Goal: Information Seeking & Learning: Find specific page/section

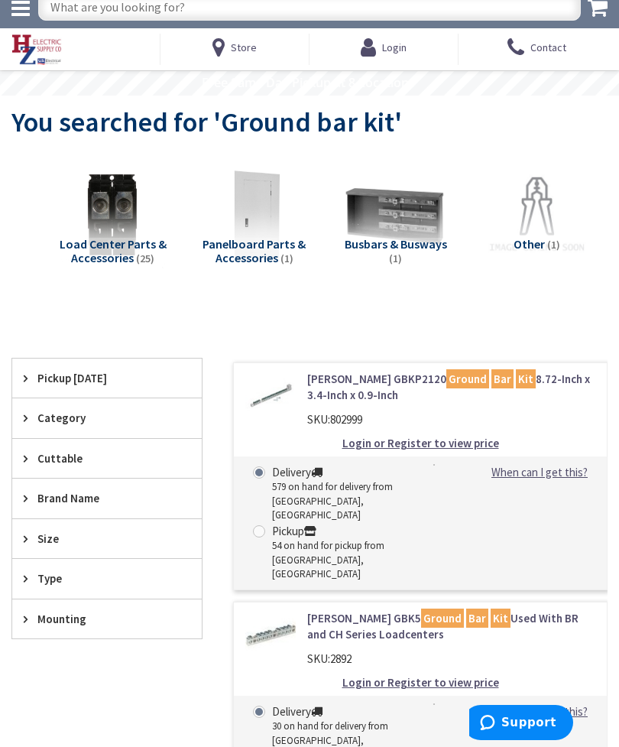
click at [269, 17] on input "text" at bounding box center [309, 7] width 543 height 28
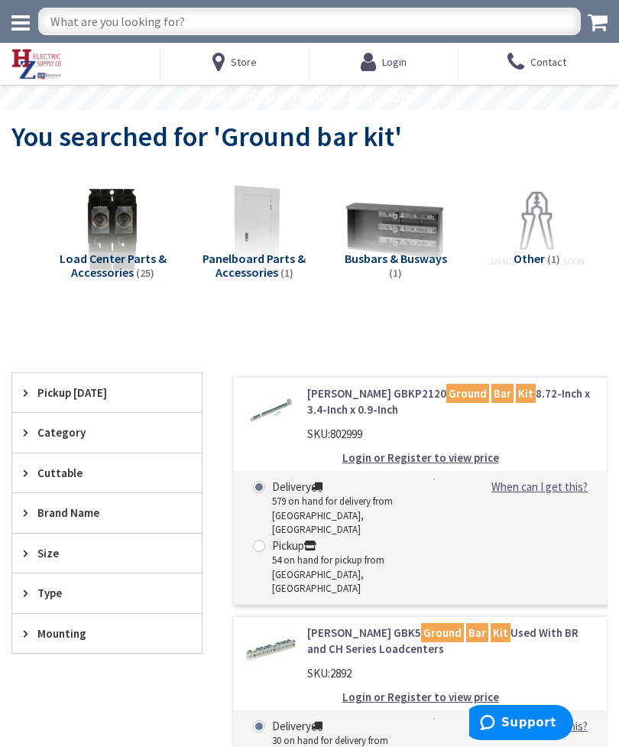
click at [274, 19] on input "text" at bounding box center [309, 22] width 543 height 28
type input "Ground bar for #2"
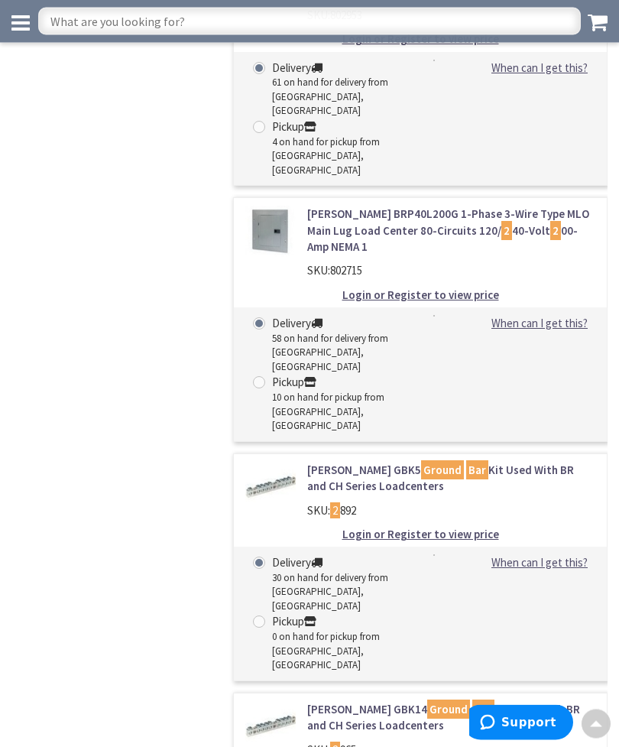
scroll to position [2151, 0]
click at [241, 18] on input "text" at bounding box center [309, 22] width 543 height 28
type input "2/0 ground bar"
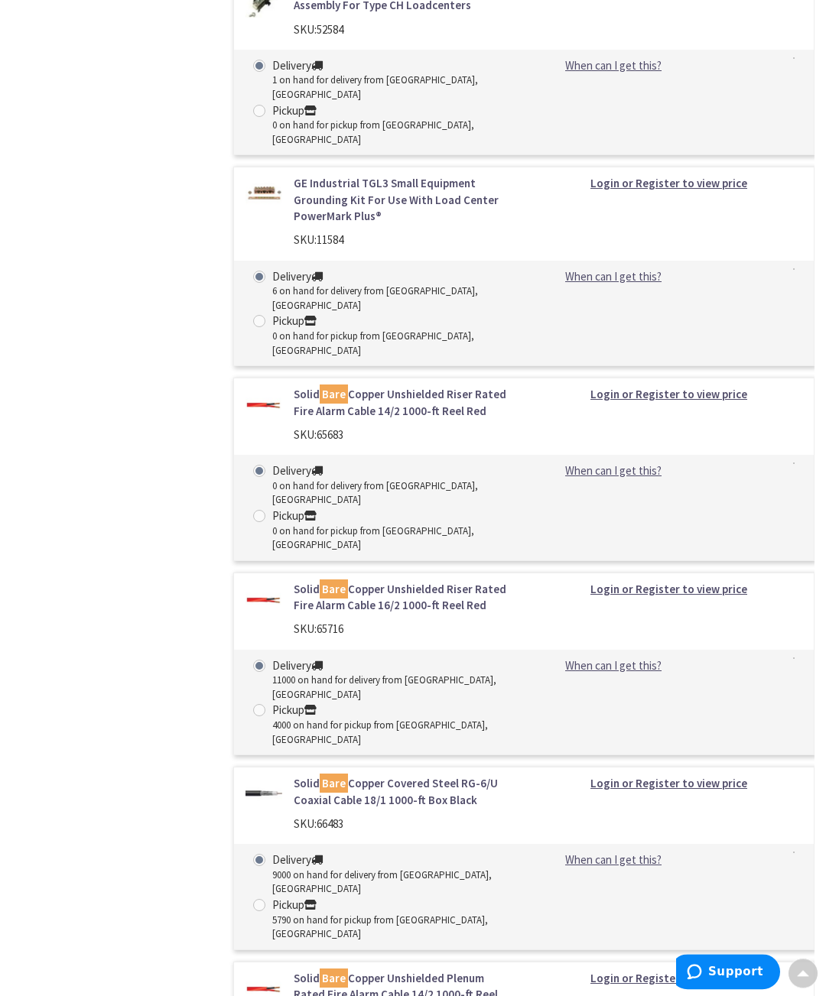
scroll to position [42970, 0]
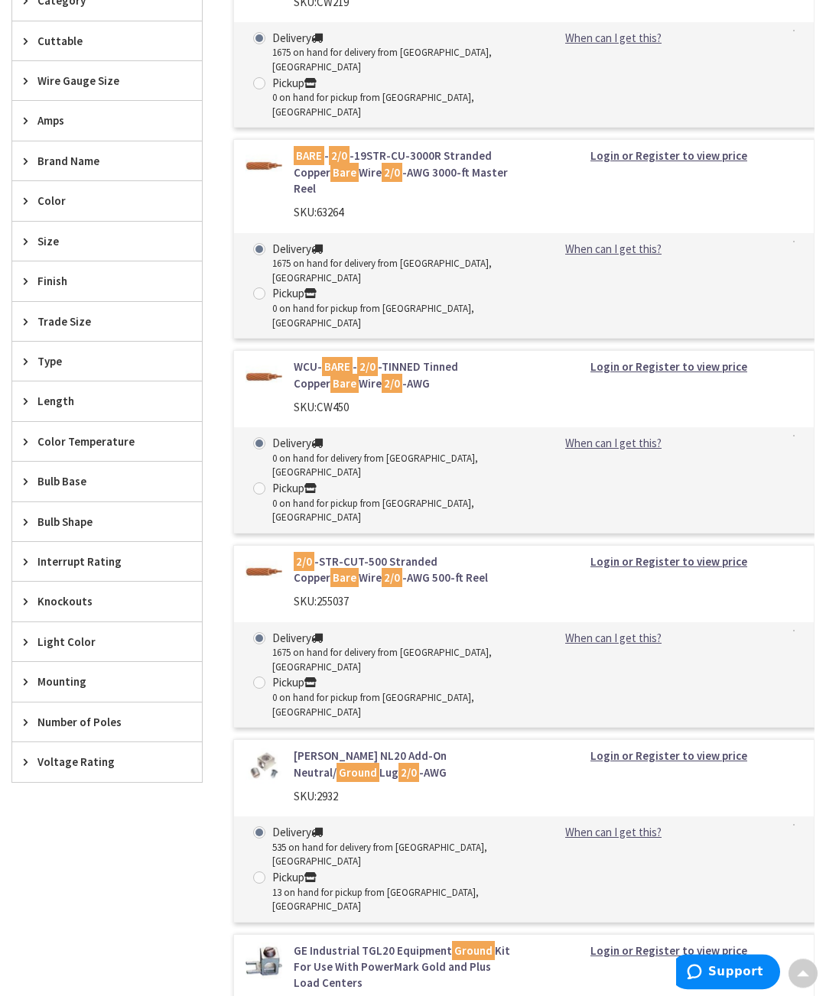
scroll to position [0, 0]
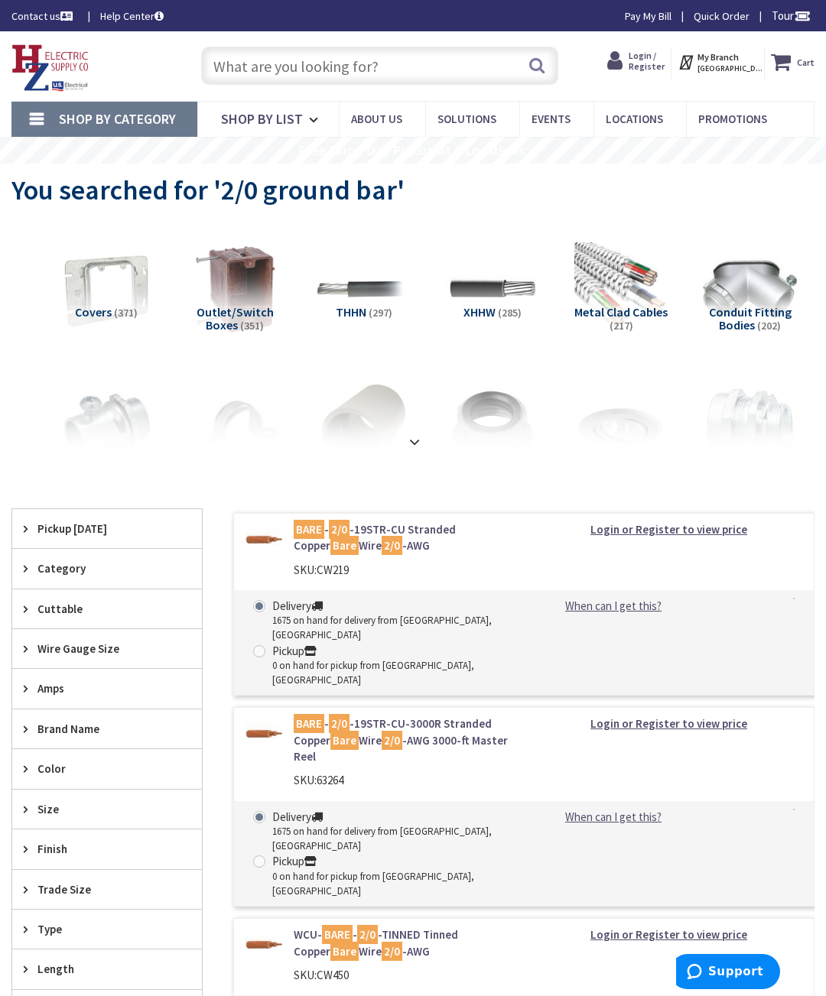
click at [421, 440] on strong at bounding box center [414, 441] width 18 height 17
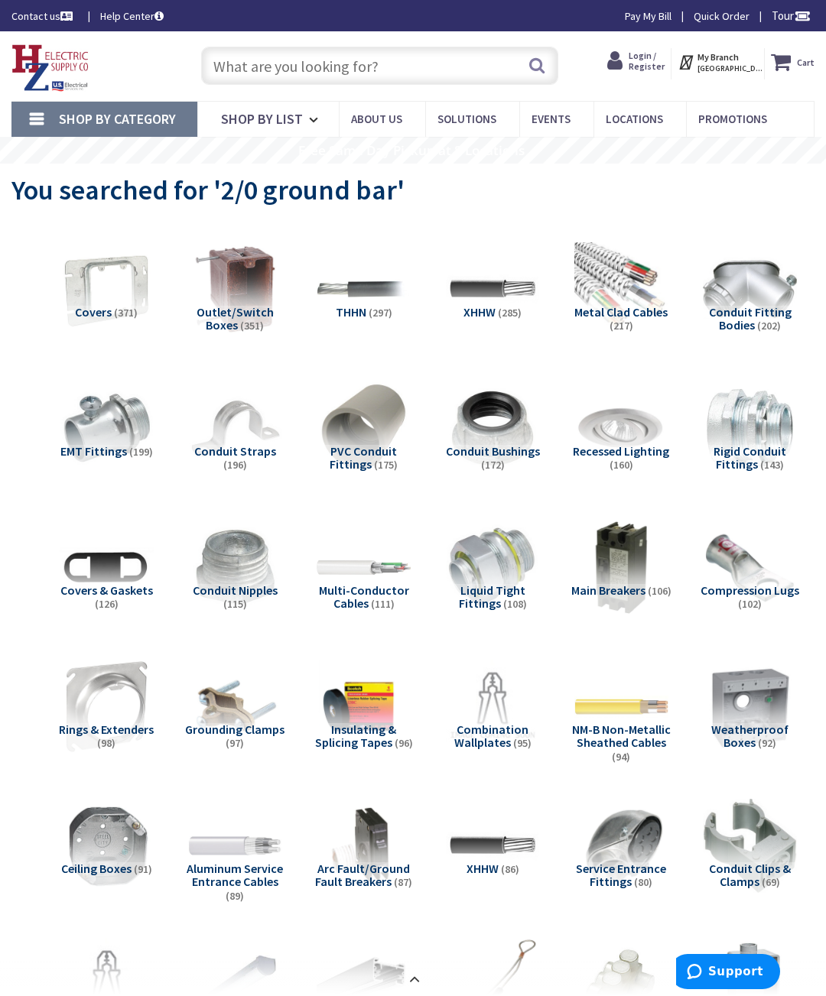
click at [404, 68] on input "text" at bounding box center [380, 66] width 358 height 38
click at [421, 70] on input "text" at bounding box center [380, 66] width 358 height 38
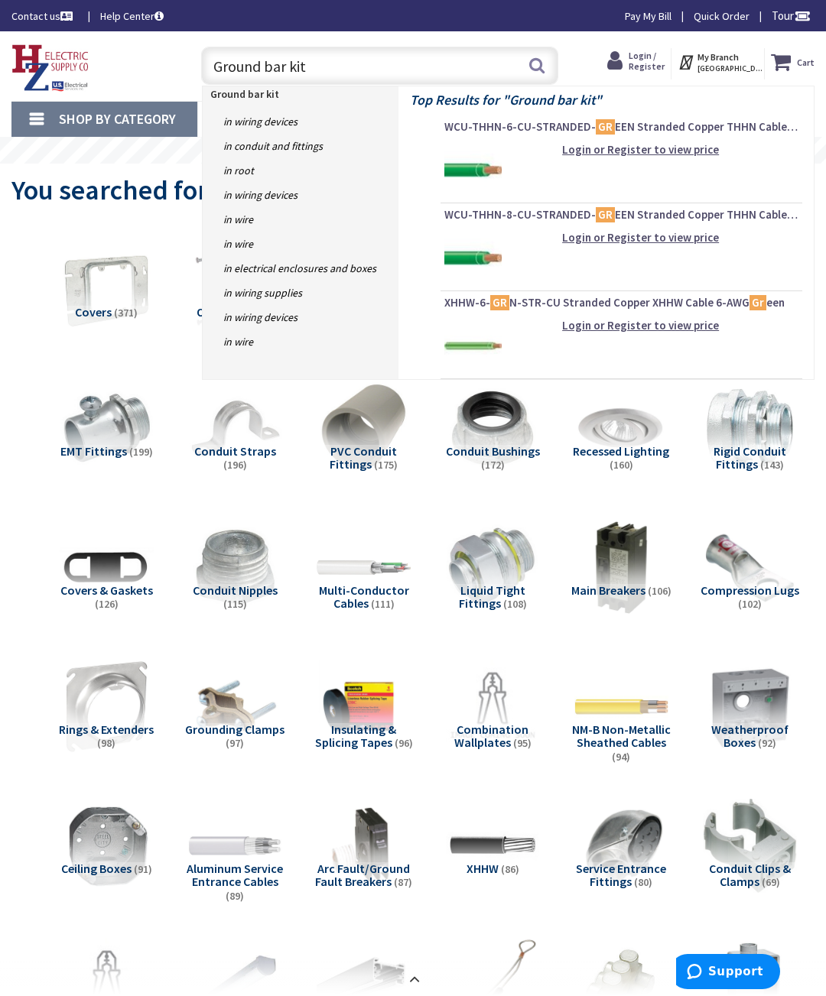
type input "Ground bar kits"
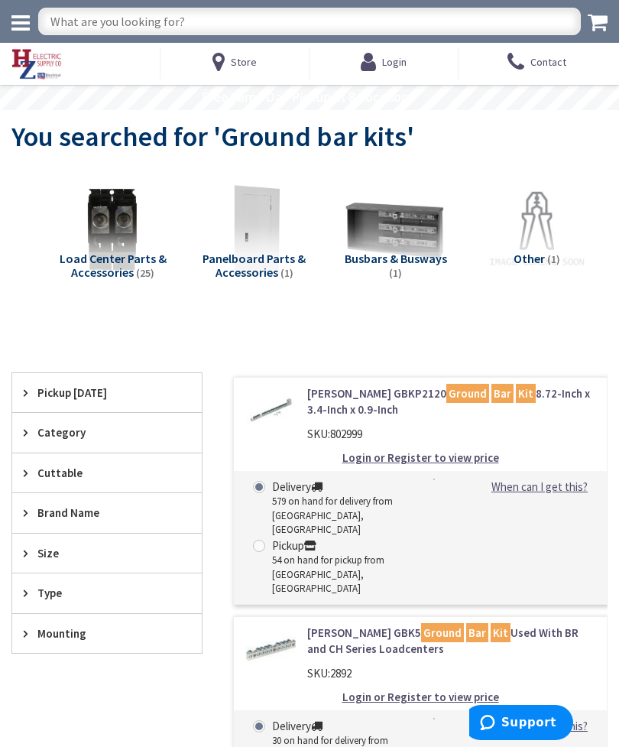
click at [370, 28] on input "text" at bounding box center [309, 22] width 543 height 28
type input "Self tapping screws"
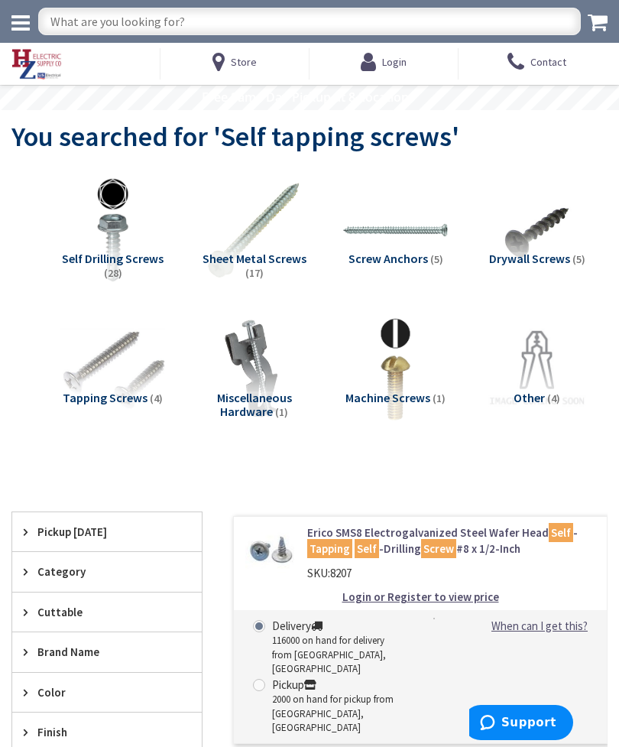
click at [117, 249] on img at bounding box center [113, 230] width 106 height 106
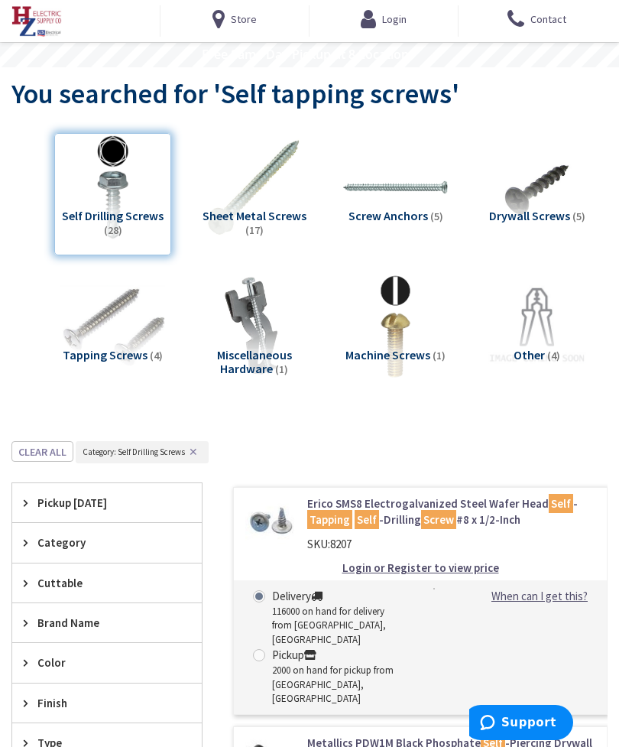
scroll to position [41, 0]
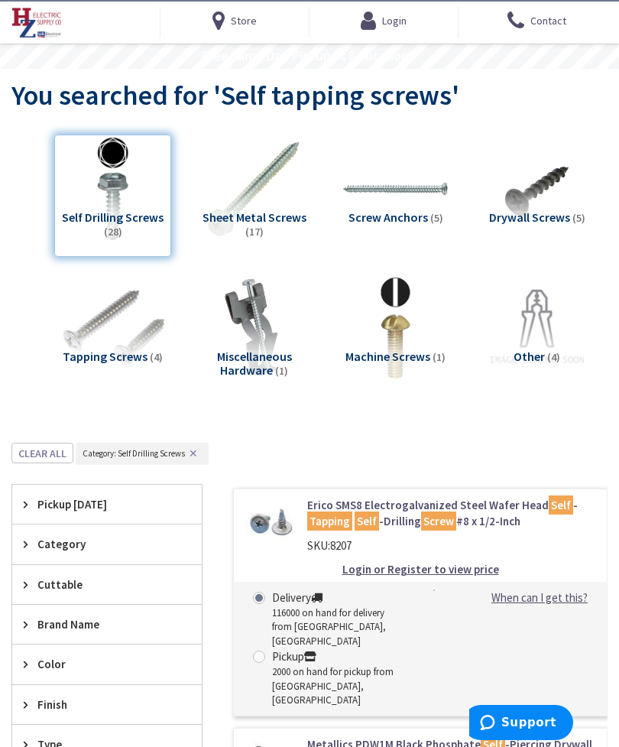
click at [541, 333] on img at bounding box center [538, 328] width 106 height 106
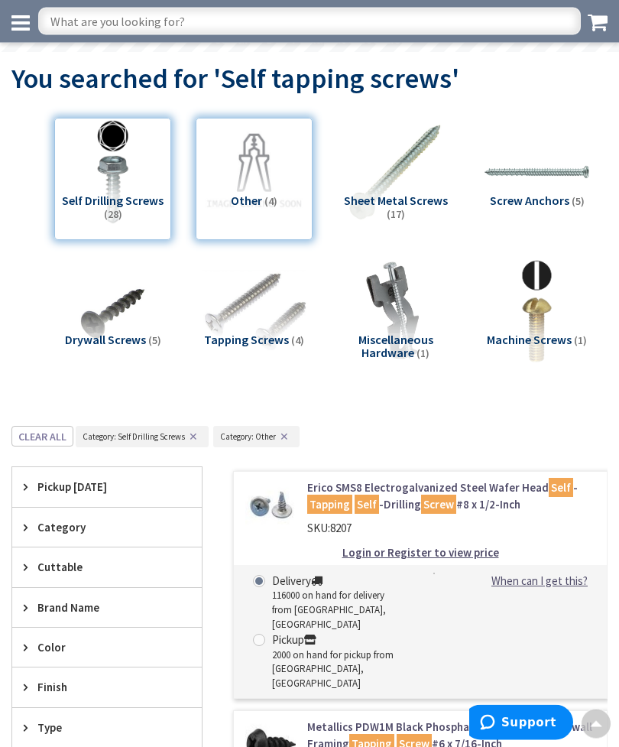
scroll to position [0, 0]
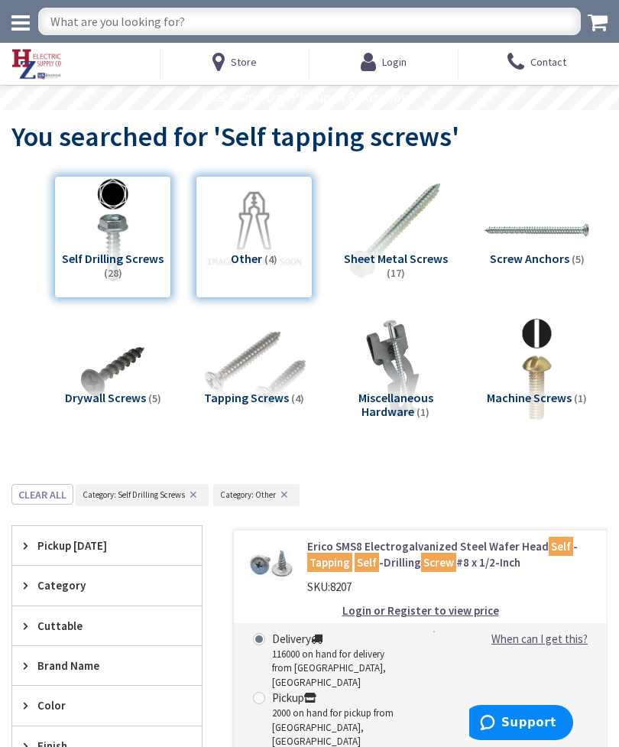
click at [106, 235] on div "Self Drilling Screws (28)" at bounding box center [112, 237] width 117 height 122
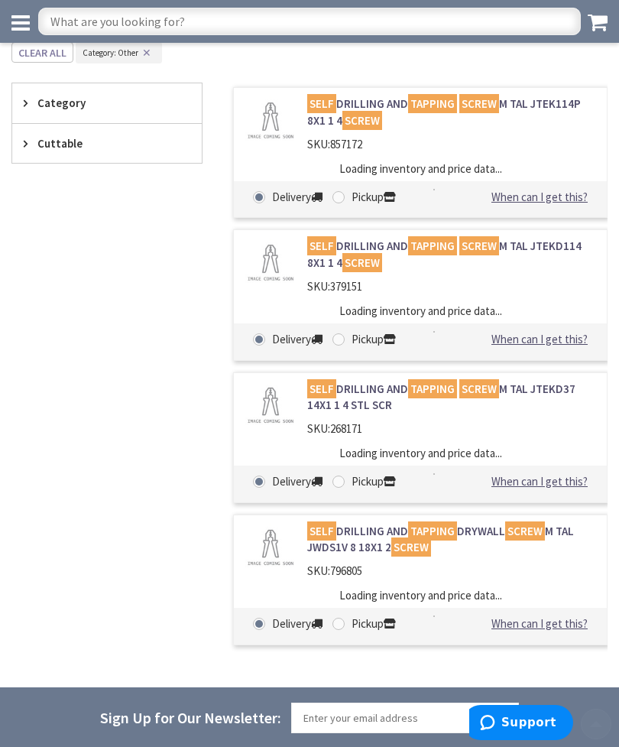
scroll to position [483, 0]
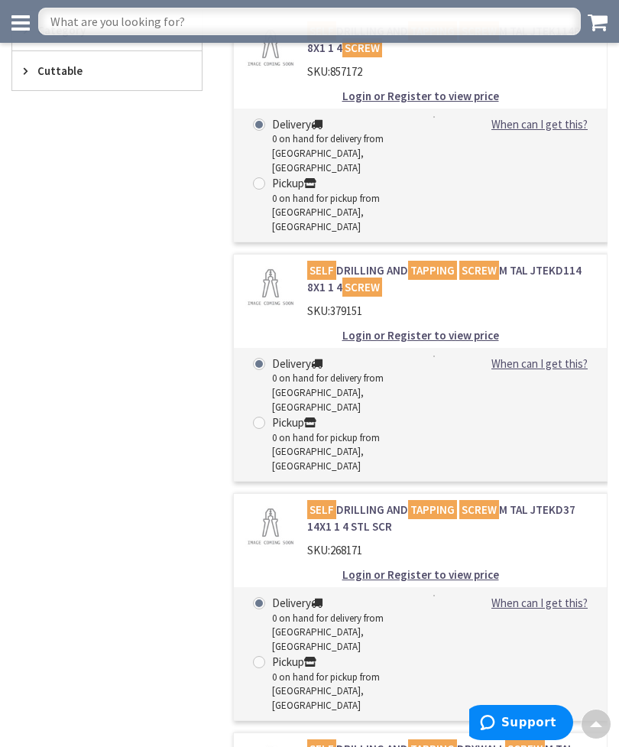
click at [51, 526] on div "Filters 4 items Pickup Today close Pickup Today Category Other (4) Self Drillin…" at bounding box center [106, 489] width 191 height 957
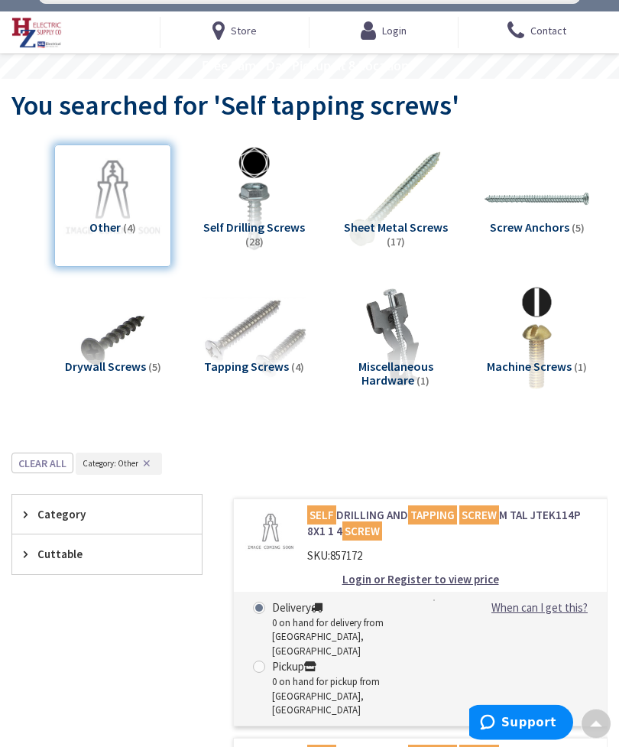
scroll to position [0, 0]
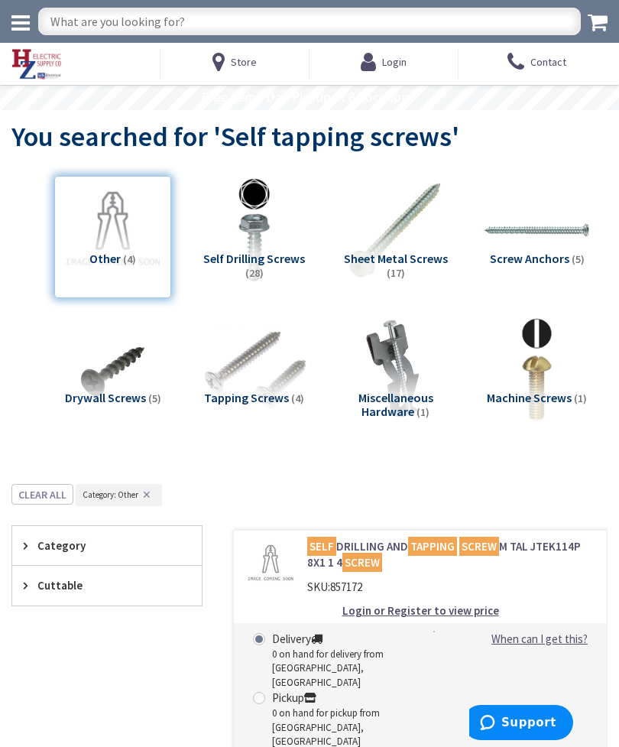
click at [398, 11] on input "text" at bounding box center [309, 22] width 543 height 28
type input "Power strip"
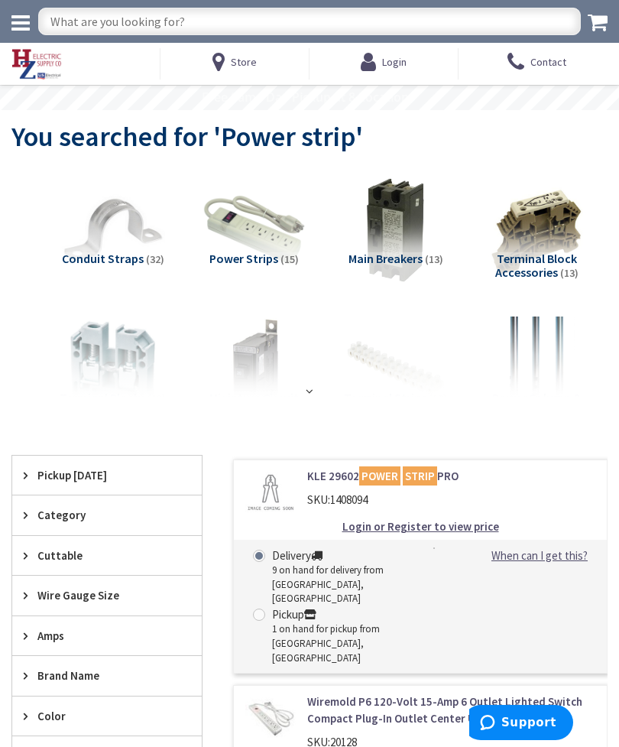
click at [261, 234] on img at bounding box center [255, 230] width 106 height 106
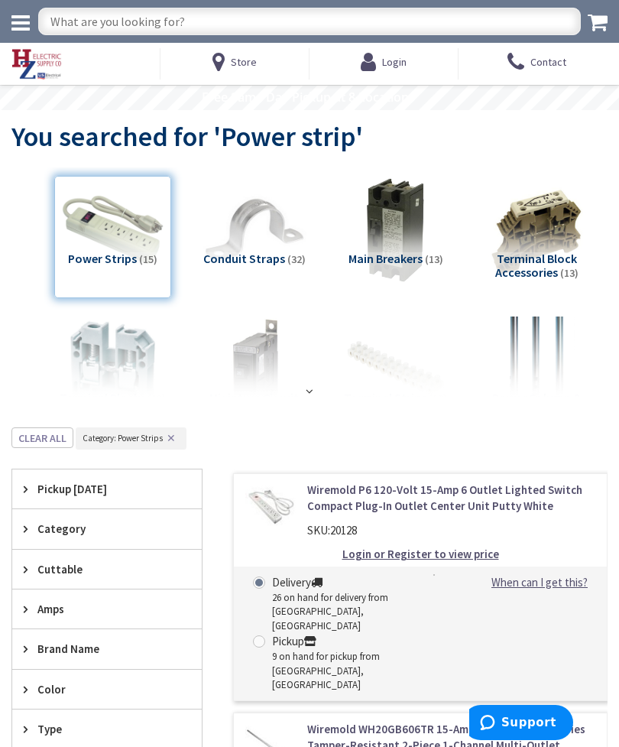
click at [508, 498] on link "Wiremold P6 120-Volt 15-Amp 6 Outlet Lighted Switch Compact Plug-In Outlet Cent…" at bounding box center [451, 498] width 288 height 33
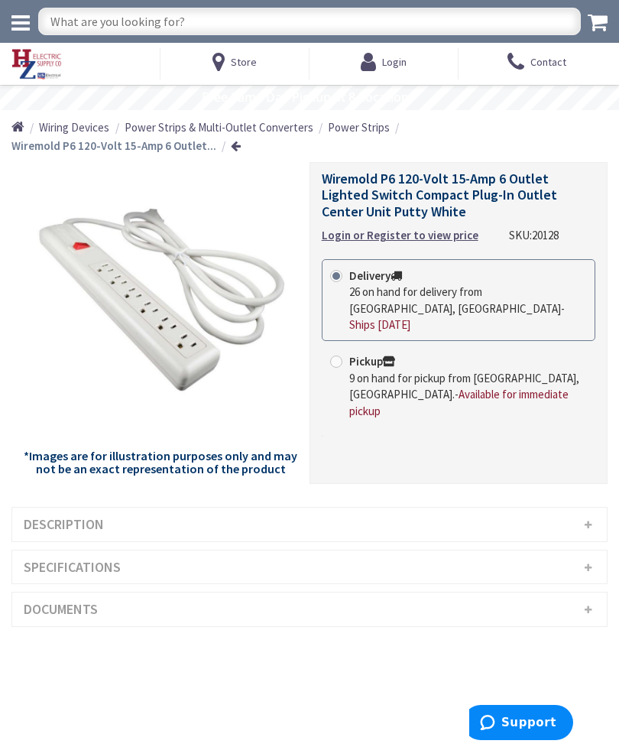
click at [590, 518] on h3 "Description" at bounding box center [309, 525] width 595 height 34
